Goal: Information Seeking & Learning: Learn about a topic

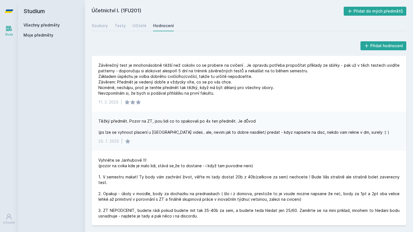
scroll to position [558, 0]
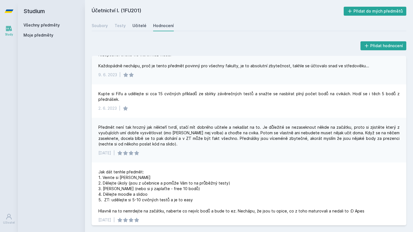
click at [135, 28] on div "Učitelé" at bounding box center [139, 26] width 14 height 6
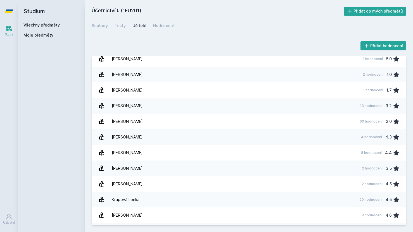
scroll to position [192, 0]
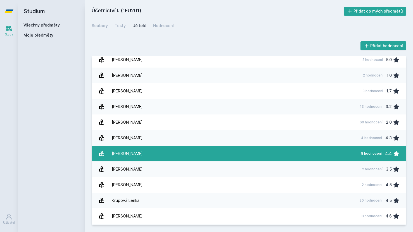
click at [147, 154] on link "[PERSON_NAME] 8 hodnocení 4.4" at bounding box center [249, 154] width 314 height 16
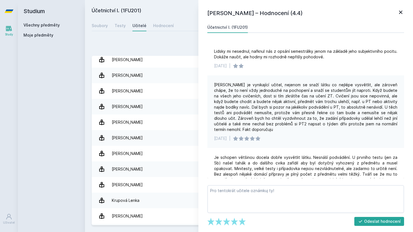
click at [401, 14] on icon at bounding box center [400, 12] width 7 height 7
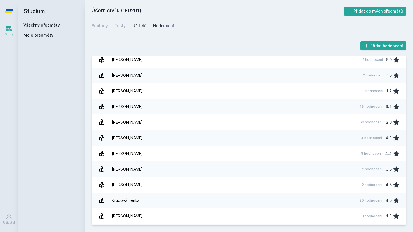
click at [166, 25] on div "Hodnocení" at bounding box center [163, 26] width 21 height 6
